Goal: Find specific page/section: Find specific page/section

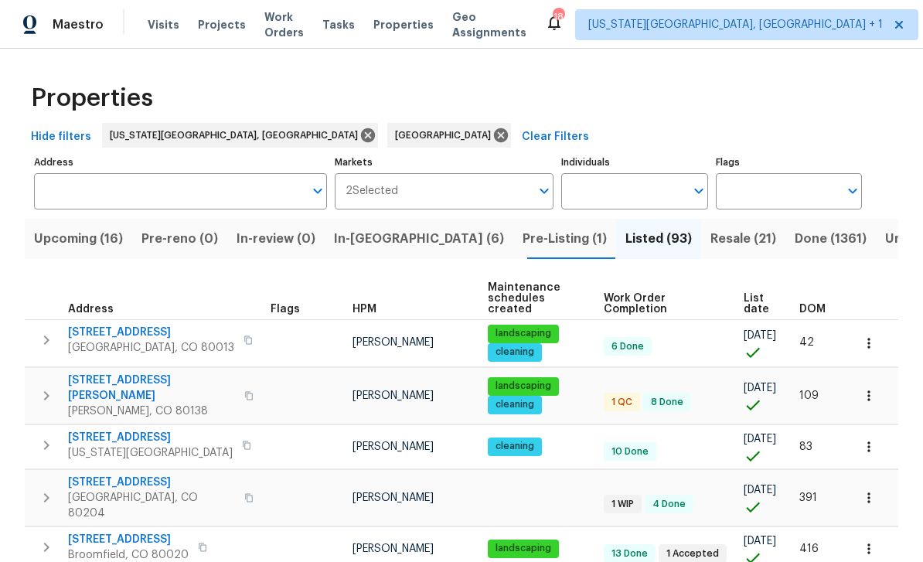
click at [354, 24] on span "Tasks" at bounding box center [338, 24] width 32 height 11
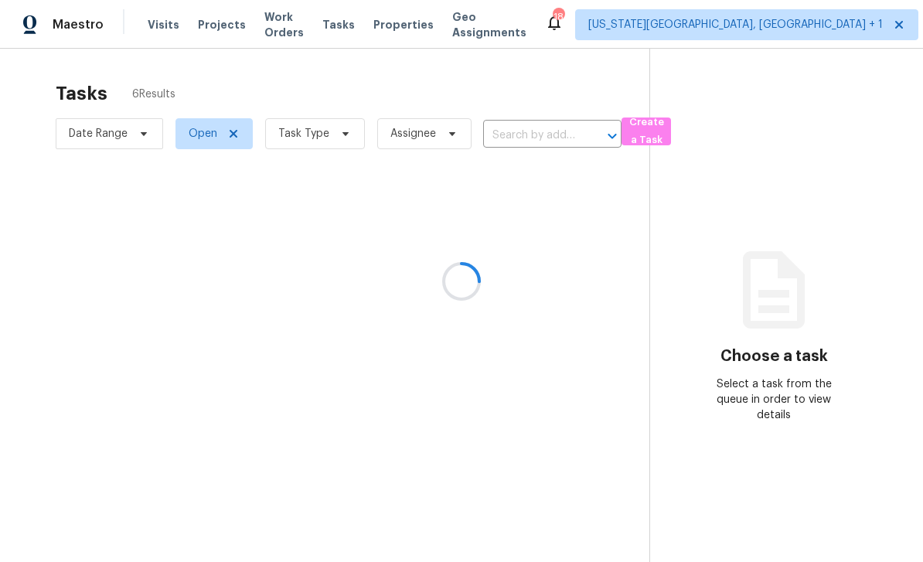
click at [422, 23] on div at bounding box center [461, 281] width 923 height 562
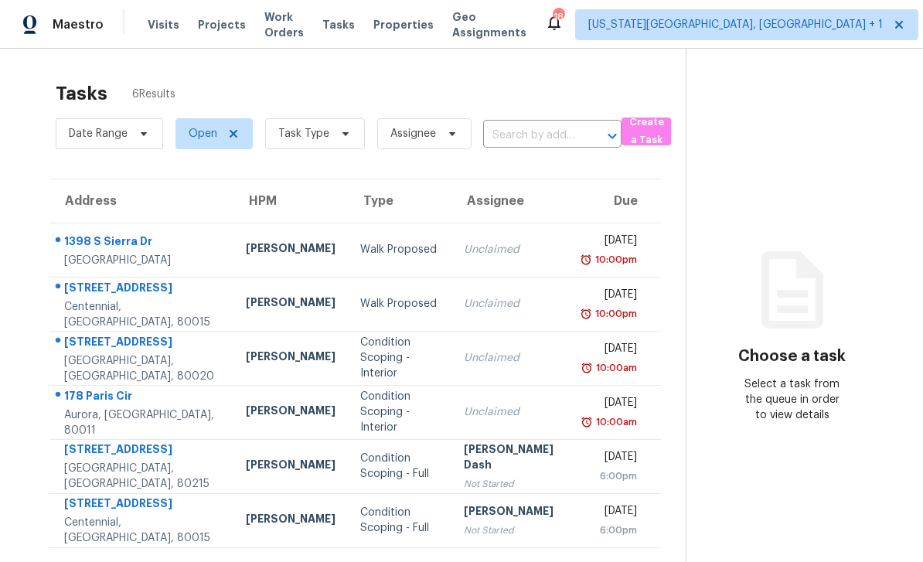
click at [432, 28] on span "Properties" at bounding box center [404, 24] width 60 height 15
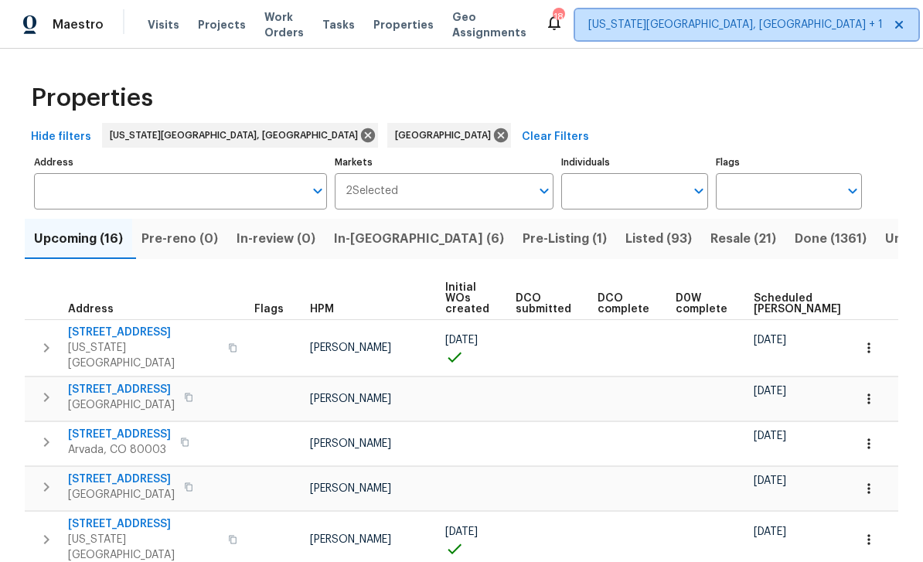
click at [671, 36] on span "[US_STATE][GEOGRAPHIC_DATA], [GEOGRAPHIC_DATA] + 1" at bounding box center [746, 24] width 343 height 31
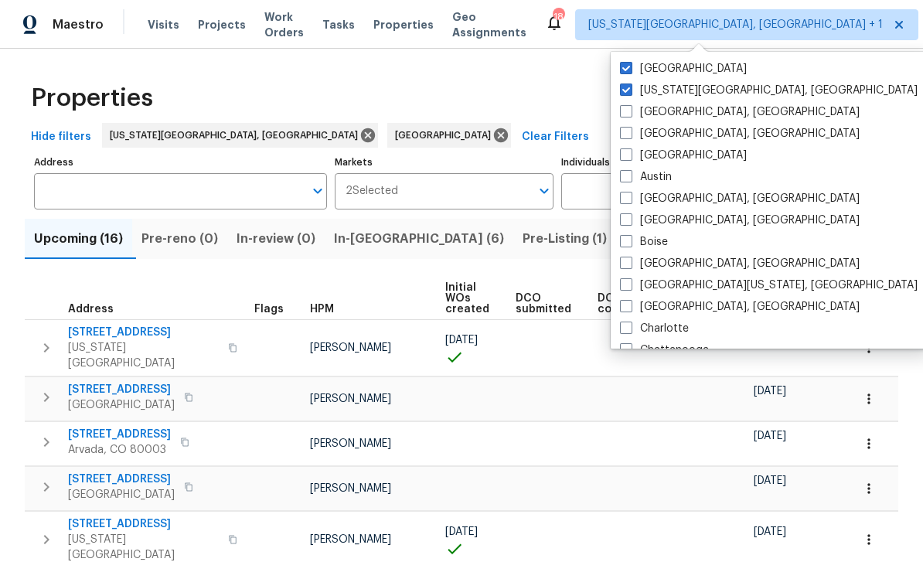
click at [623, 73] on span at bounding box center [626, 68] width 12 height 12
click at [623, 71] on input "[GEOGRAPHIC_DATA]" at bounding box center [625, 66] width 10 height 10
checkbox input "false"
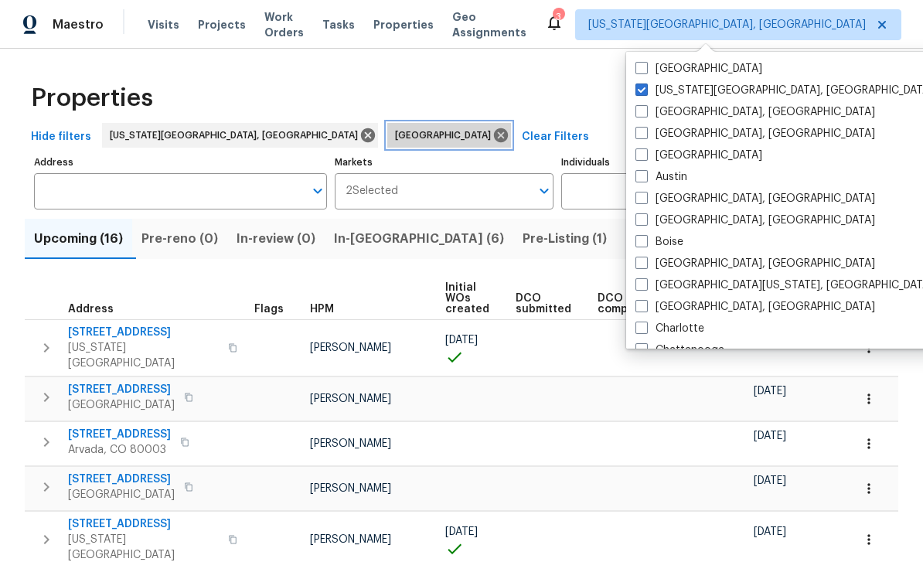
click at [494, 134] on icon at bounding box center [501, 135] width 14 height 14
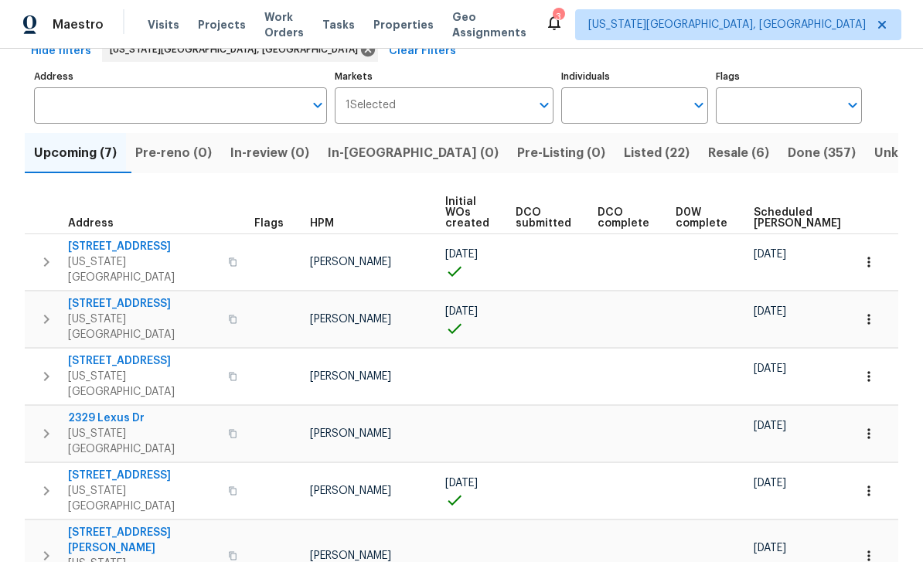
scroll to position [85, 0]
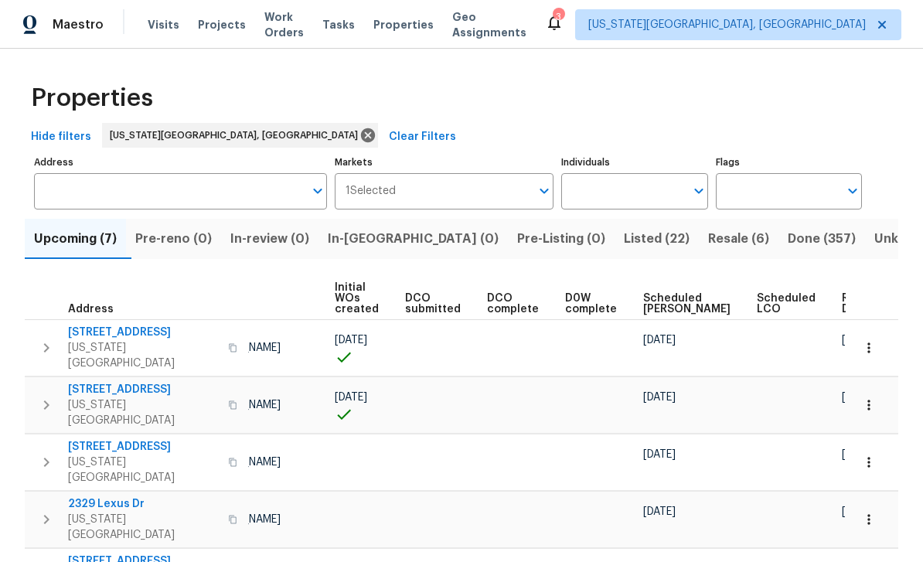
scroll to position [0, 110]
click at [843, 299] on span "Ready Date" at bounding box center [860, 304] width 34 height 22
